Goal: Task Accomplishment & Management: Complete application form

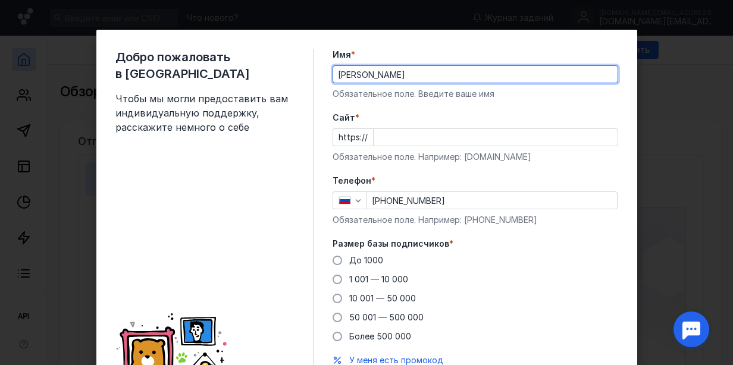
click at [409, 139] on input "Cайт *" at bounding box center [495, 137] width 244 height 17
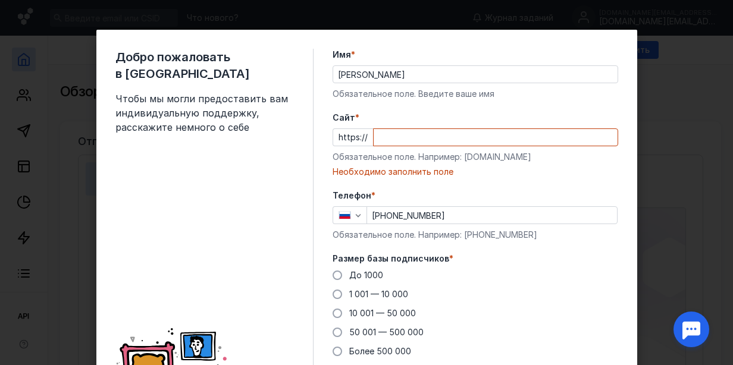
click at [416, 140] on input "Cайт *" at bounding box center [495, 137] width 244 height 17
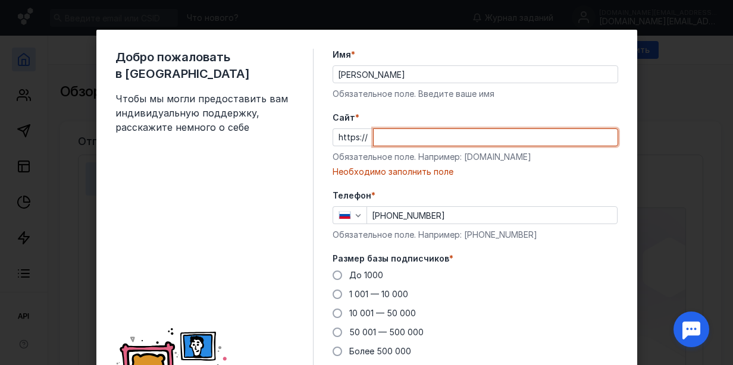
click at [373, 136] on input "Cайт *" at bounding box center [495, 137] width 244 height 17
type input "н"
type input "y"
paste input "[DOMAIN_NAME][EMAIL_ADDRESS][DOMAIN_NAME]"
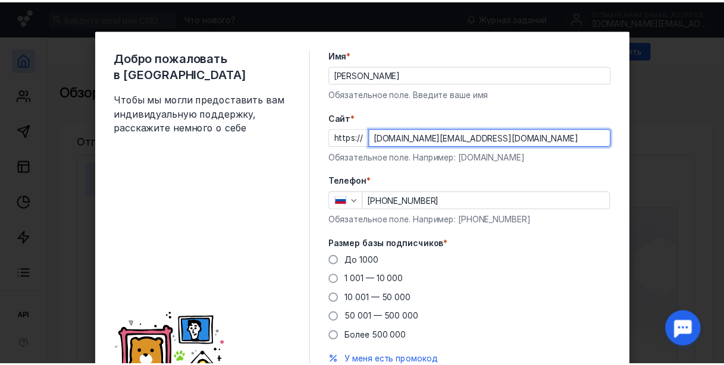
scroll to position [59, 0]
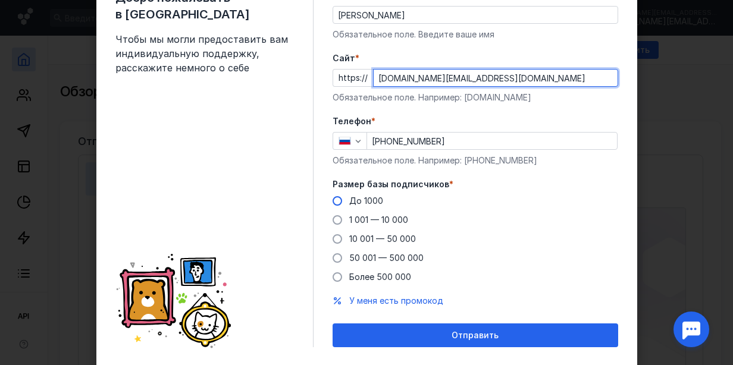
type input "[DOMAIN_NAME][EMAIL_ADDRESS][DOMAIN_NAME]"
click at [369, 197] on span "До 1000" at bounding box center [366, 201] width 34 height 10
click at [0, 0] on input "До 1000" at bounding box center [0, 0] width 0 height 0
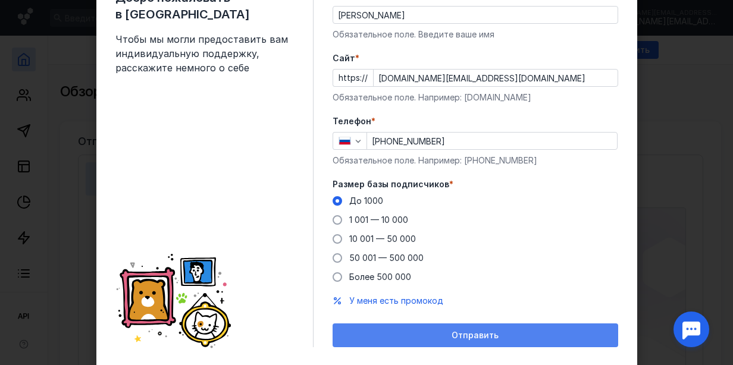
click at [456, 331] on span "Отправить" at bounding box center [474, 336] width 47 height 10
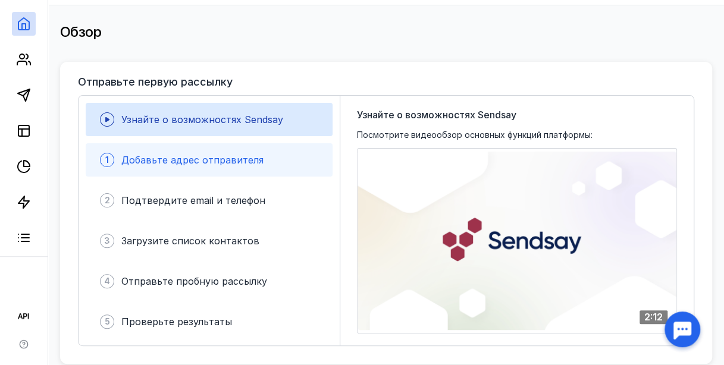
click at [218, 161] on span "Добавьте адрес отправителя" at bounding box center [192, 160] width 142 height 12
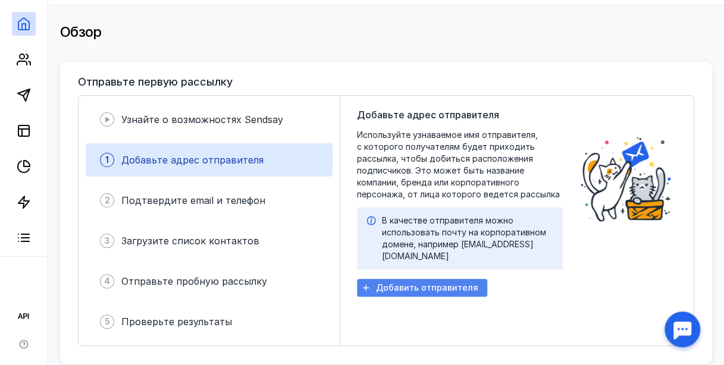
click at [441, 283] on span "Добавить отправителя" at bounding box center [427, 288] width 102 height 10
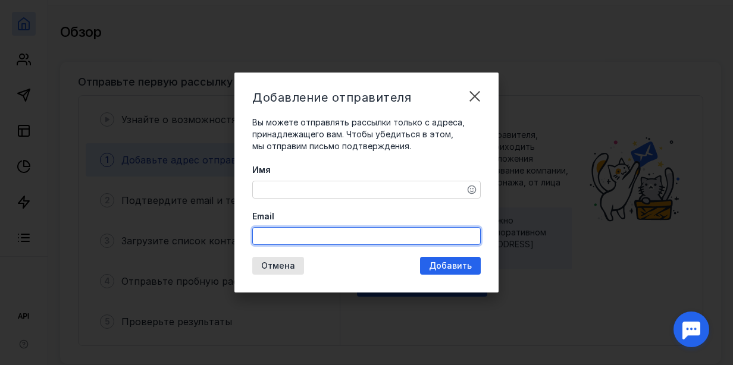
click at [318, 236] on input "Email" at bounding box center [366, 236] width 227 height 17
type input "F"
click at [307, 245] on div "Добавление отправителя Вы можете отправлять рассылки только с адреса, принадлеж…" at bounding box center [366, 183] width 264 height 220
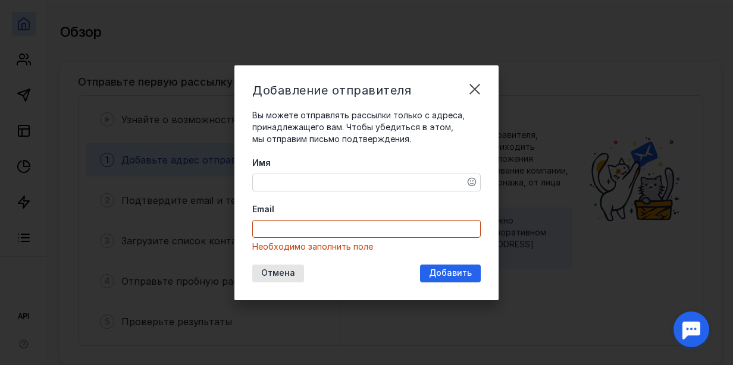
click at [309, 232] on input "Email" at bounding box center [366, 229] width 227 height 17
paste input "[DOMAIN_NAME][EMAIL_ADDRESS][DOMAIN_NAME]"
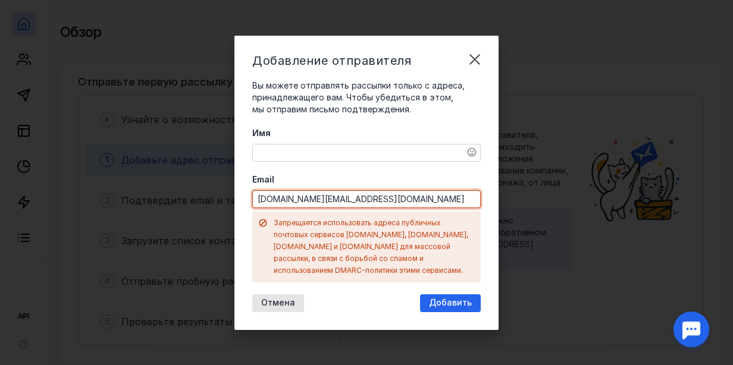
type input "[DOMAIN_NAME][EMAIL_ADDRESS][DOMAIN_NAME]"
click at [291, 161] on textarea "Имя" at bounding box center [366, 153] width 227 height 17
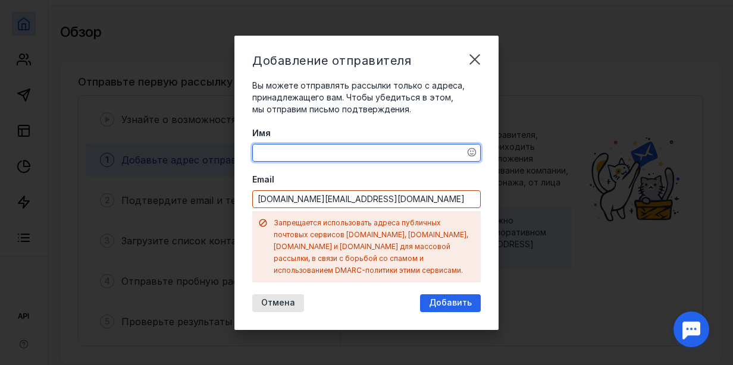
type textarea "Y"
type textarea "y"
type textarea "YouWin"
click at [448, 299] on span "Добавить" at bounding box center [450, 303] width 43 height 10
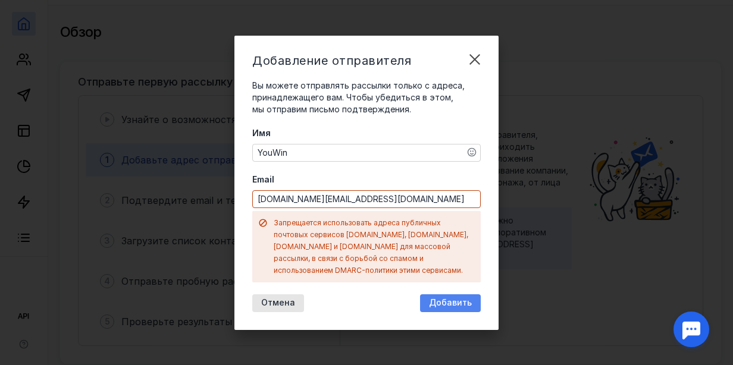
click at [448, 298] on span "Добавить" at bounding box center [450, 303] width 43 height 10
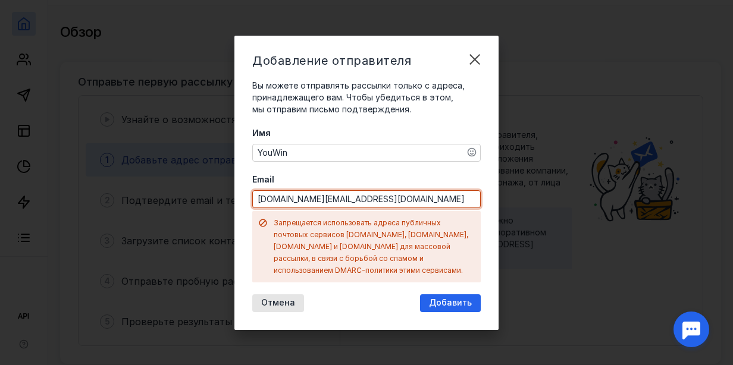
drag, startPoint x: 373, startPoint y: 208, endPoint x: 218, endPoint y: 222, distance: 155.9
click at [218, 222] on div "Добавление отправителя Вы можете отправлять рассылки только с адреса, принадлеж…" at bounding box center [366, 182] width 733 height 365
click at [290, 294] on div "Отмена" at bounding box center [278, 303] width 52 height 18
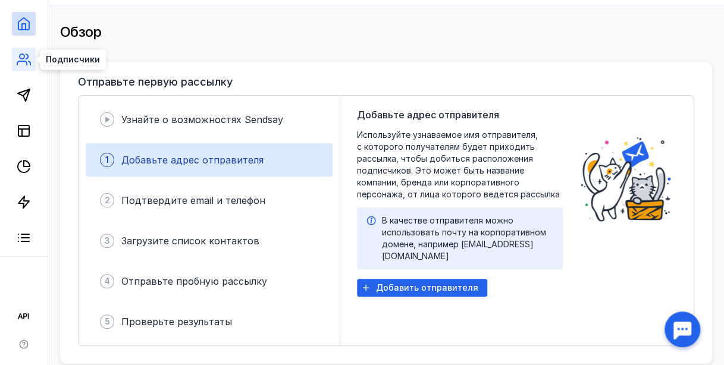
click at [25, 65] on icon at bounding box center [24, 59] width 14 height 14
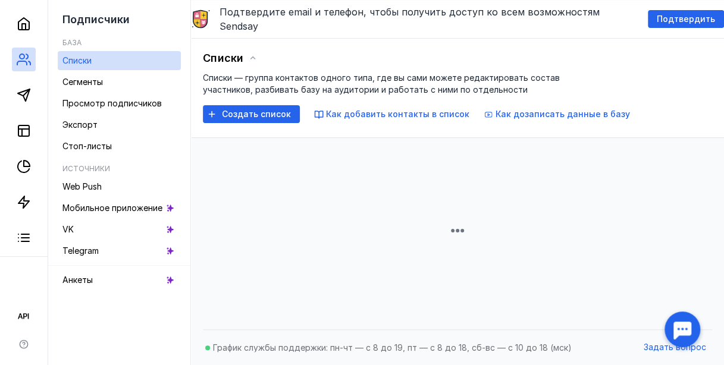
scroll to position [59, 0]
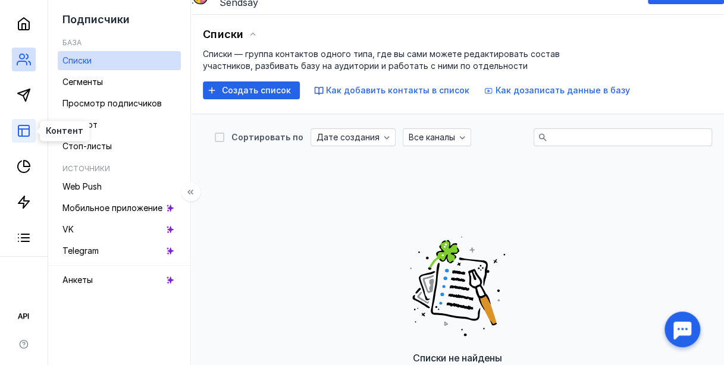
click at [17, 136] on icon at bounding box center [24, 131] width 14 height 14
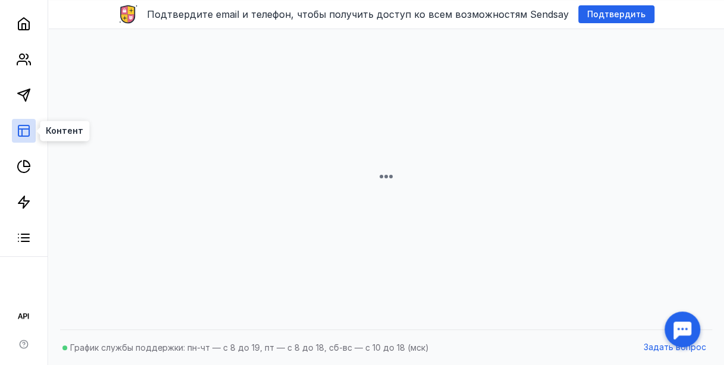
scroll to position [36, 0]
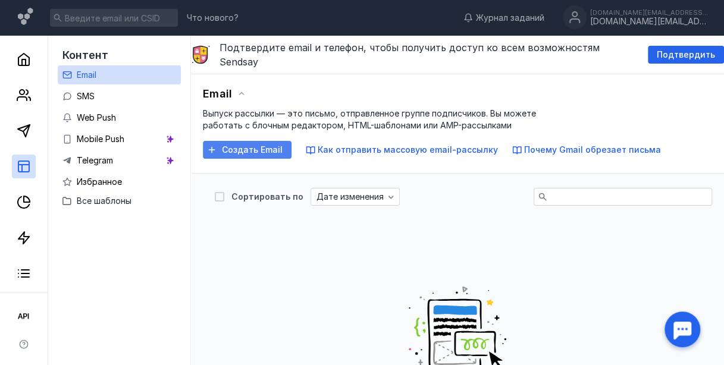
click at [246, 145] on span "Создать Email" at bounding box center [252, 150] width 61 height 10
